Goal: Transaction & Acquisition: Purchase product/service

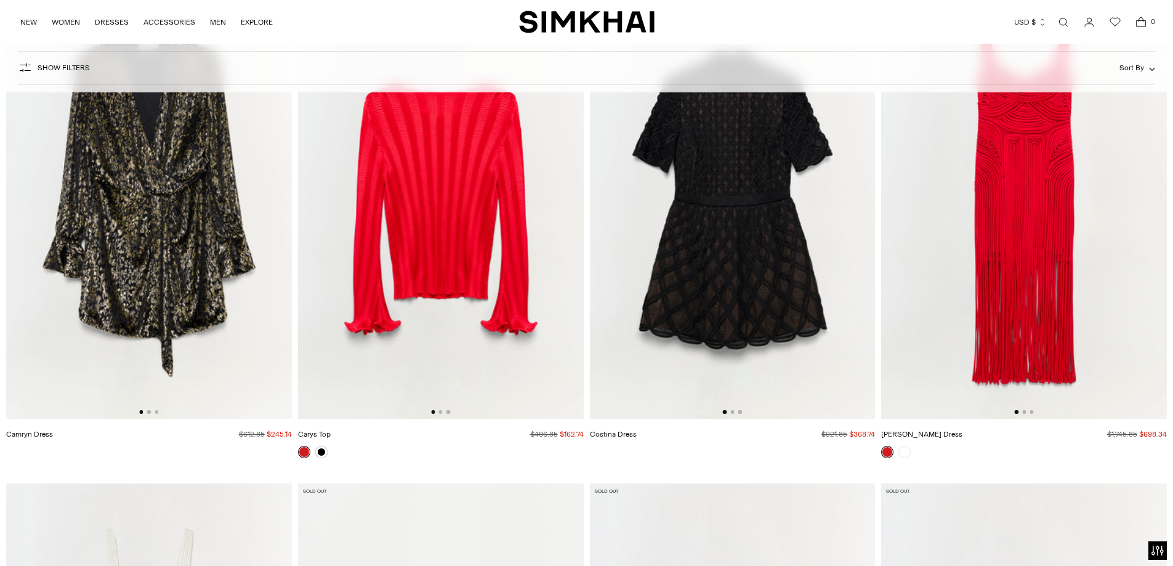
scroll to position [4484, 0]
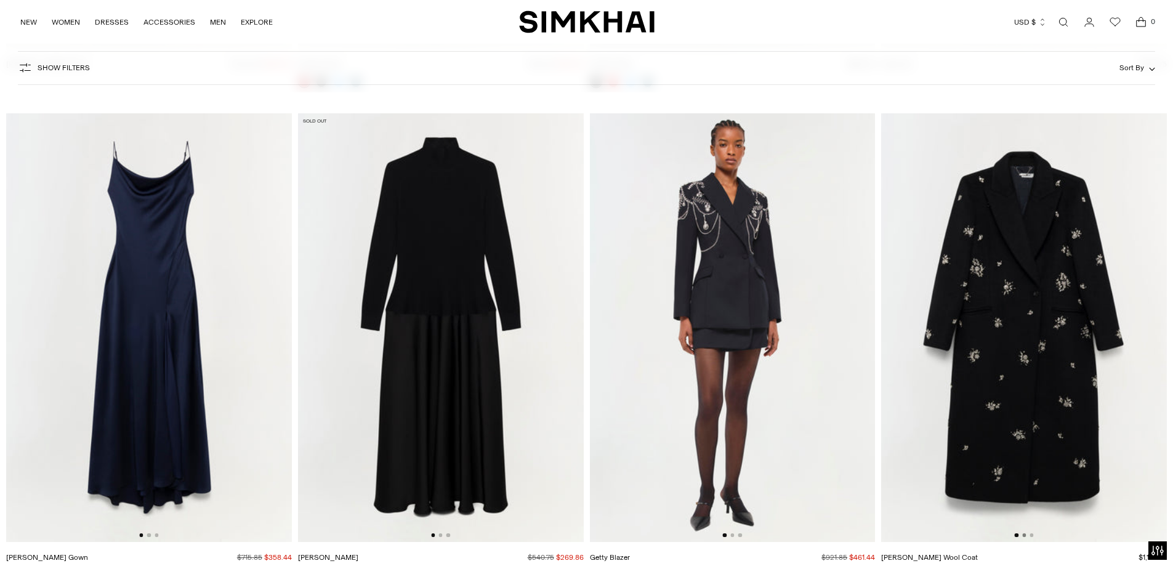
click at [1023, 533] on button "Go to slide 2" at bounding box center [1024, 535] width 4 height 4
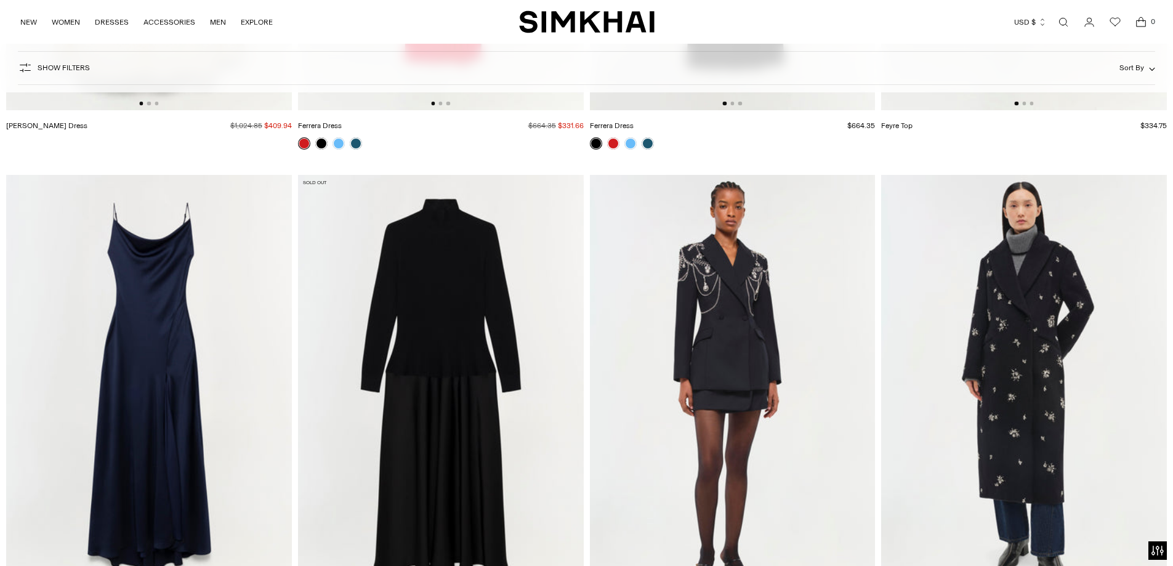
scroll to position [4607, 0]
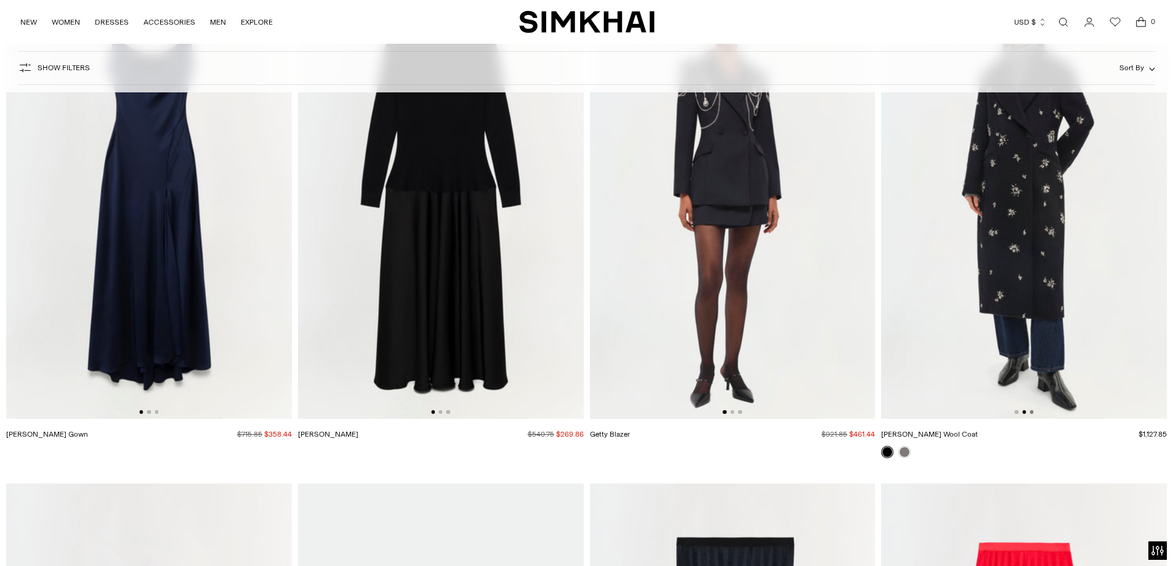
click at [1033, 413] on button "Go to slide 3" at bounding box center [1032, 412] width 4 height 4
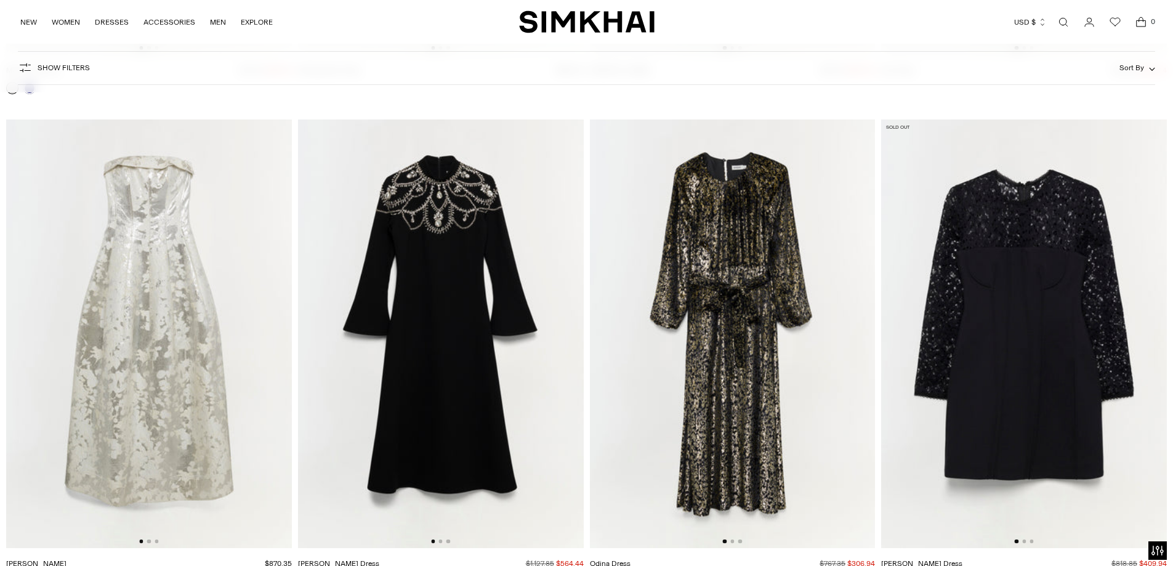
scroll to position [9892, 0]
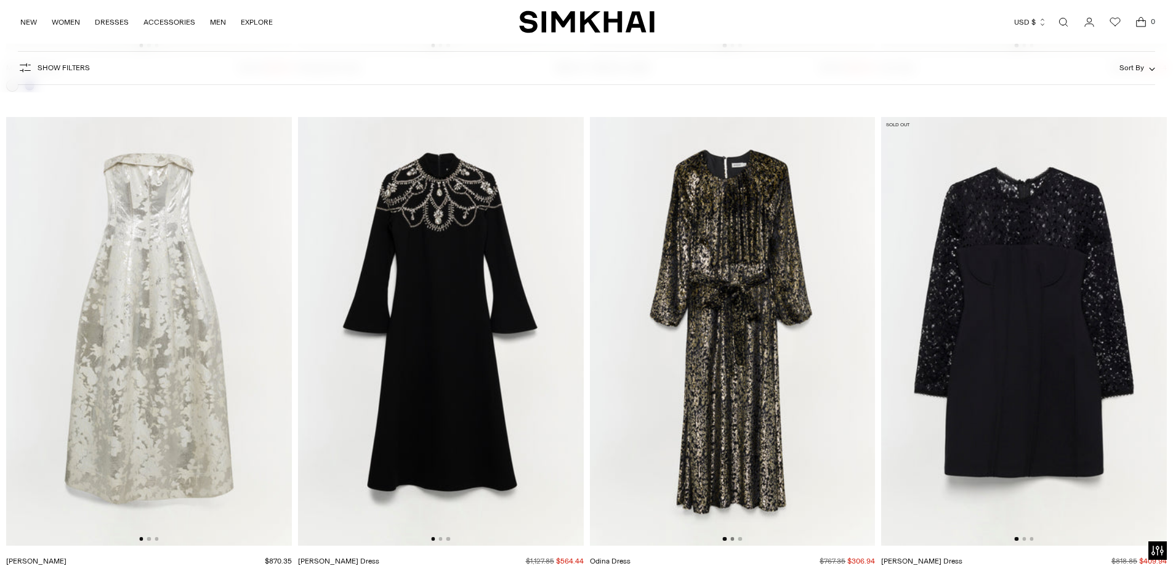
click at [730, 538] on button "Go to slide 2" at bounding box center [732, 539] width 4 height 4
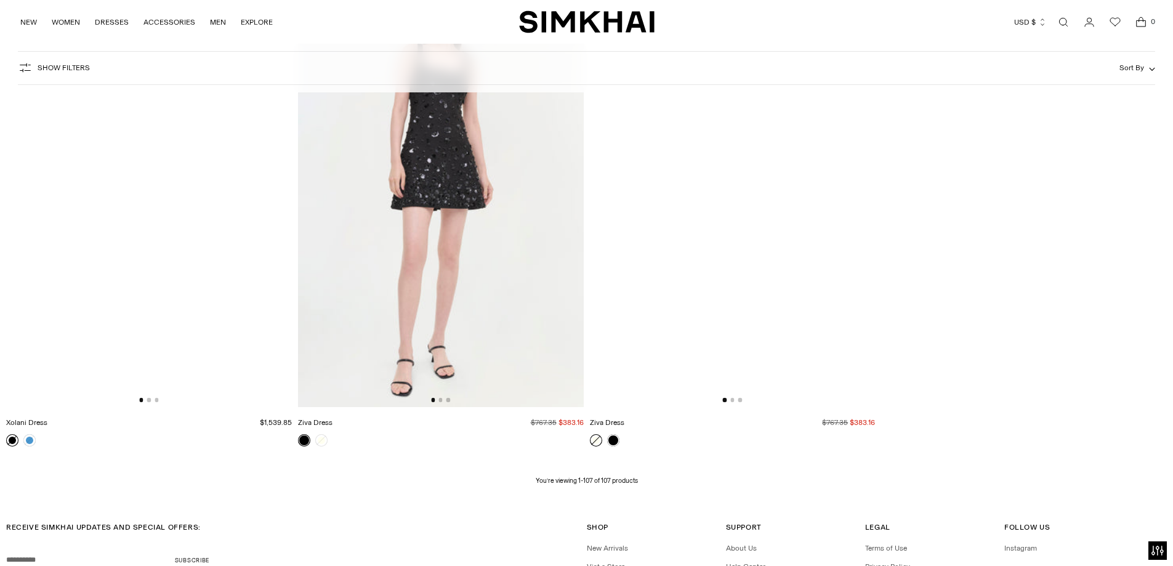
scroll to position [13131, 0]
